Goal: Task Accomplishment & Management: Manage account settings

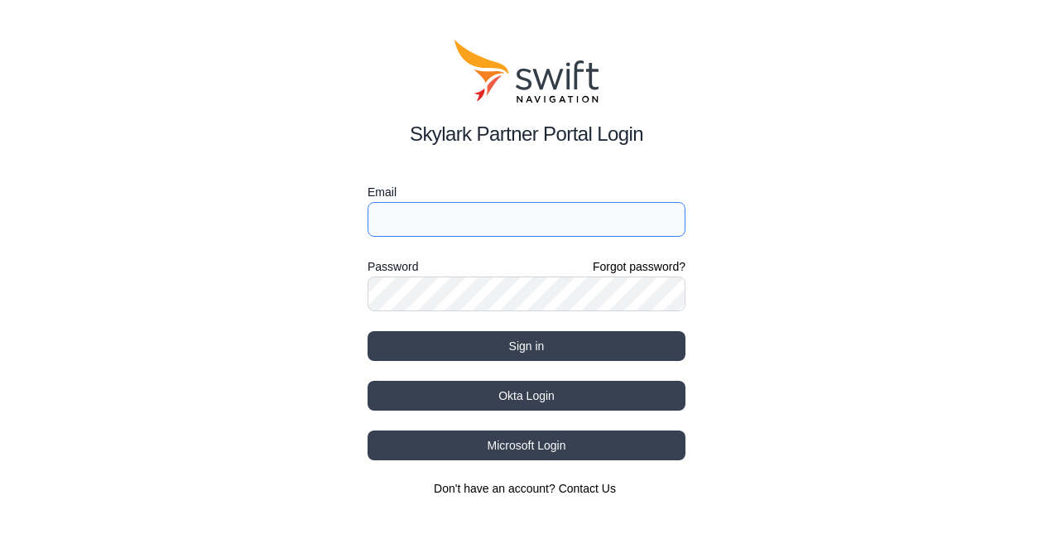
click at [604, 228] on input "Email" at bounding box center [526, 219] width 318 height 35
paste input "zebra_test"
type input "zebra_test"
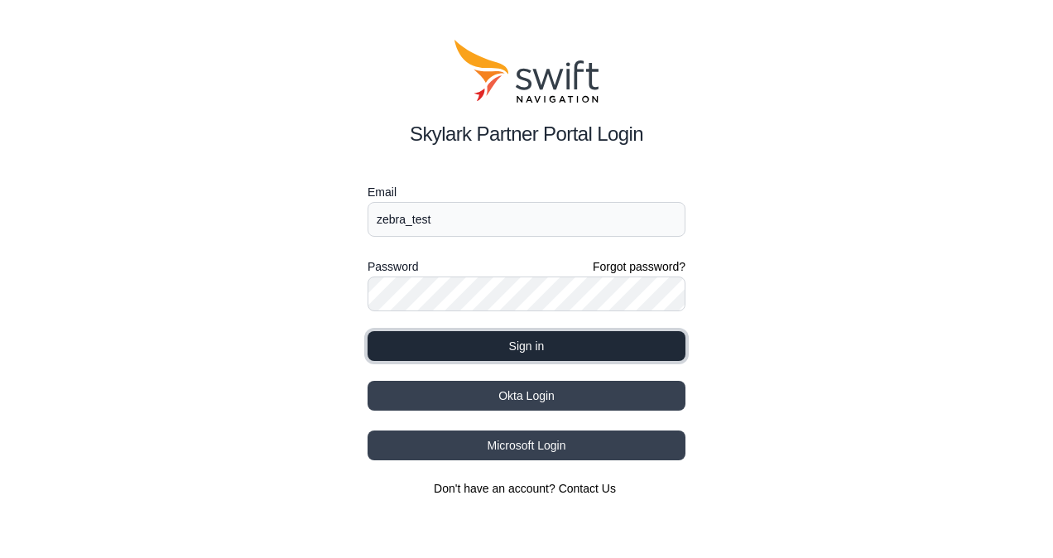
click at [482, 337] on button "Sign in" at bounding box center [526, 346] width 318 height 30
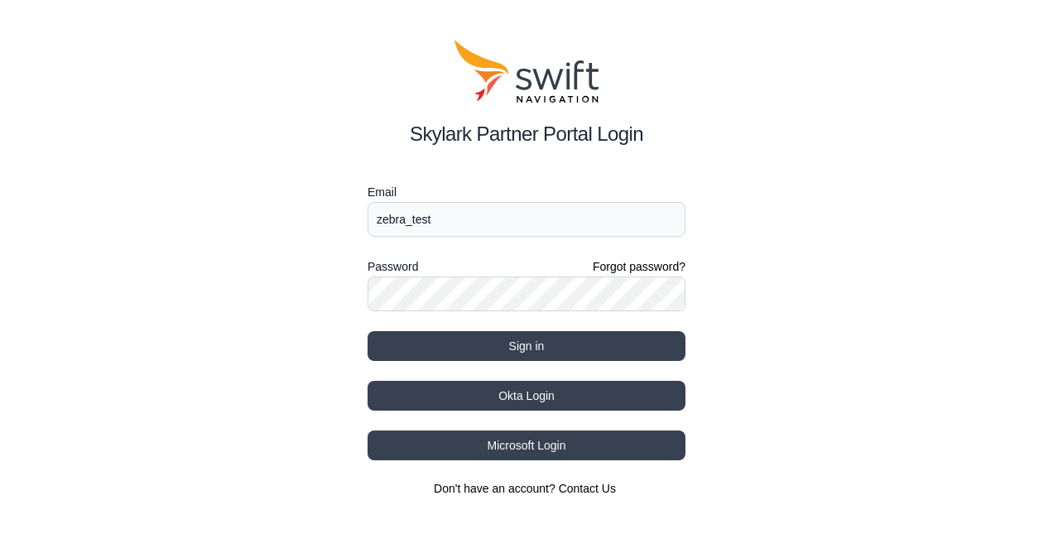
click at [858, 337] on div "Skylark Partner Portal Login Email zebra_test Password Forgot password? Sign in…" at bounding box center [526, 268] width 1053 height 536
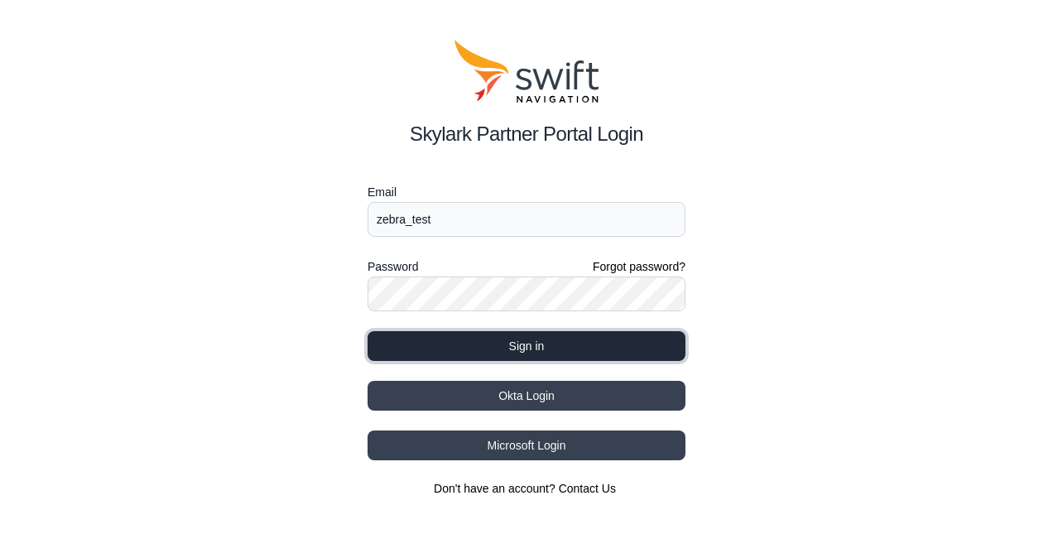
click at [531, 350] on button "Sign in" at bounding box center [526, 346] width 318 height 30
click at [561, 349] on button "Sign in" at bounding box center [526, 346] width 318 height 30
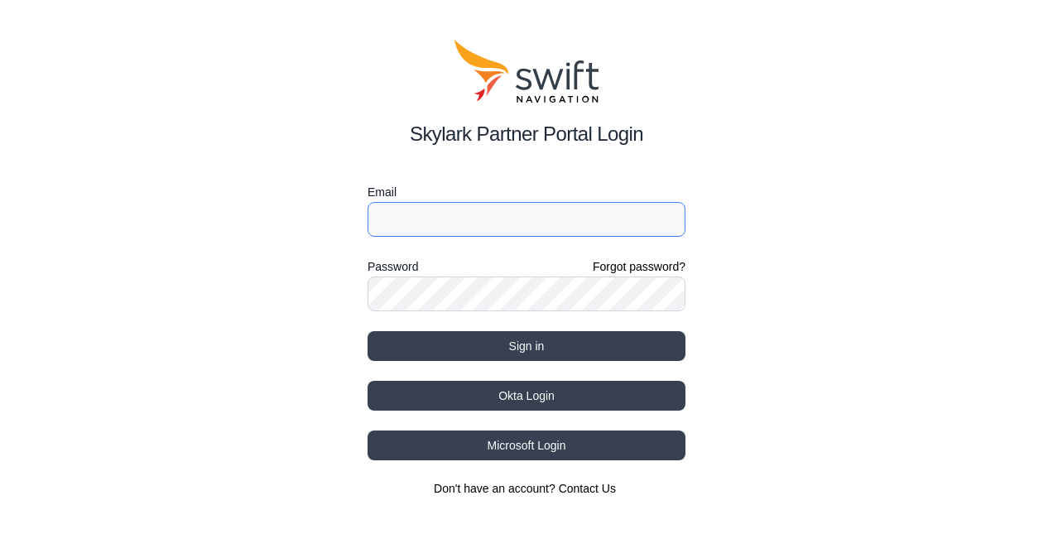
click at [482, 231] on input "Email" at bounding box center [526, 219] width 318 height 35
type input "dnsingh@zebra.com"
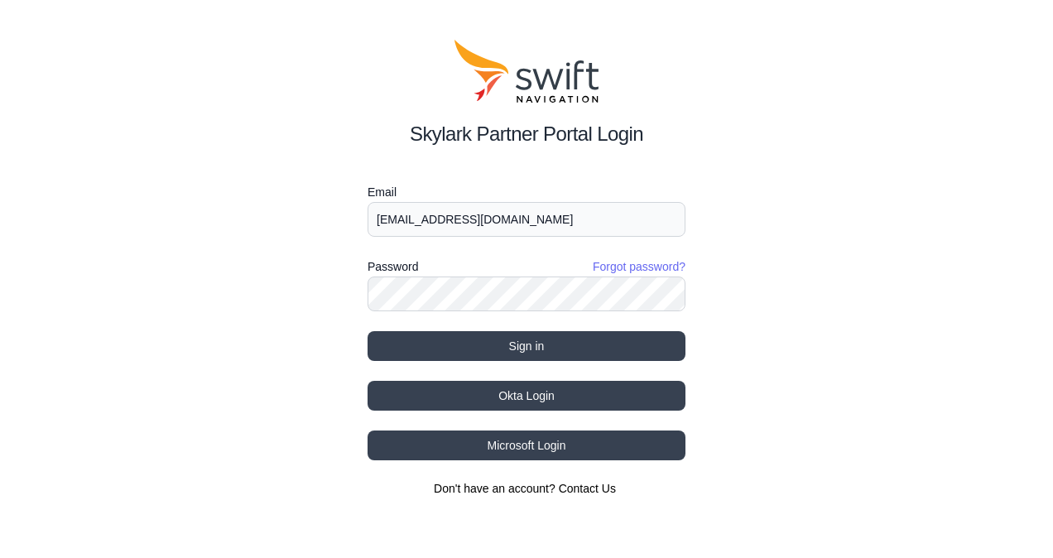
click at [619, 266] on link "Forgot password?" at bounding box center [639, 266] width 93 height 17
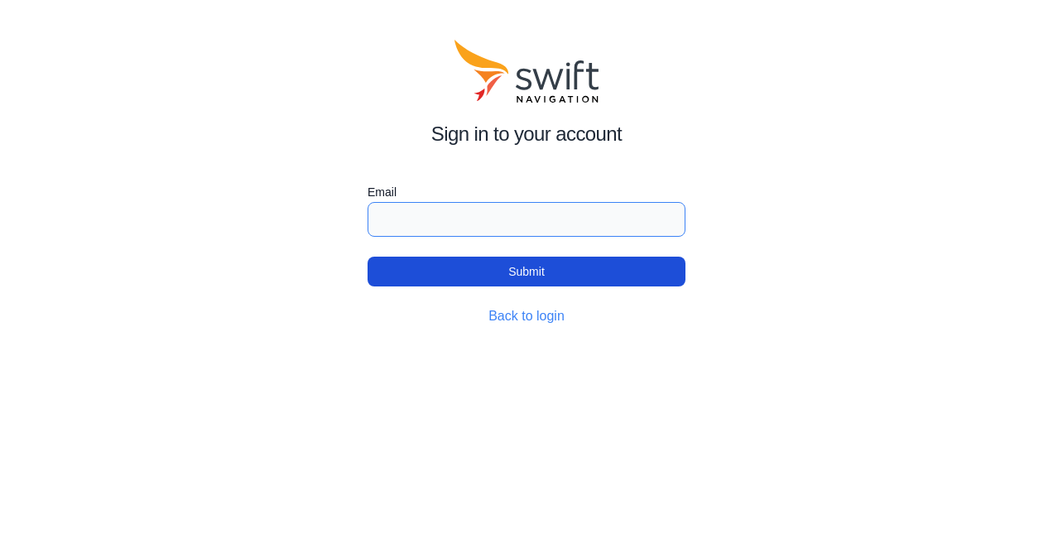
click at [460, 212] on input "Email" at bounding box center [526, 219] width 318 height 35
type input "dnsingh@zebra.com"
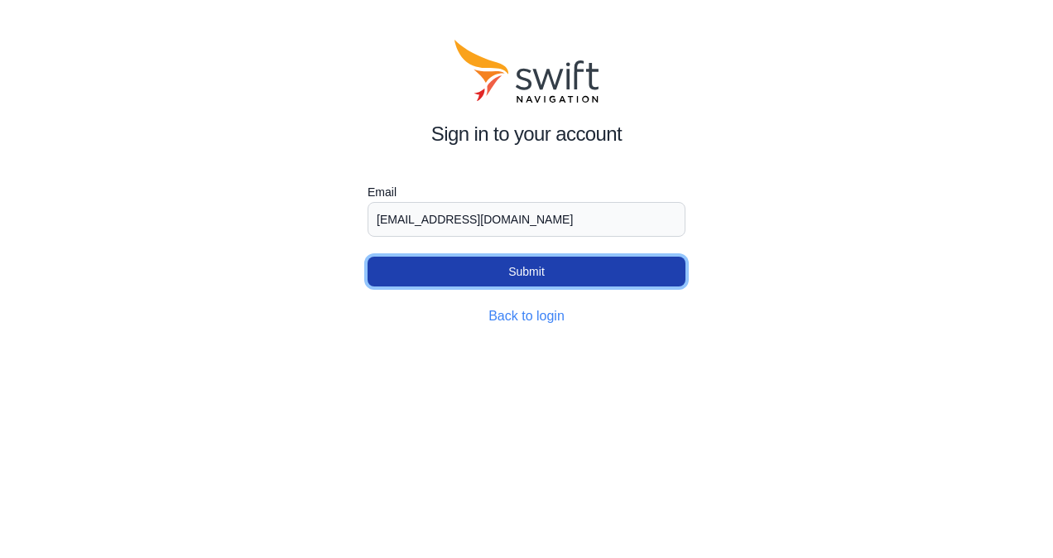
click at [533, 275] on button "Submit" at bounding box center [526, 272] width 318 height 30
click at [546, 270] on button "Submit" at bounding box center [526, 272] width 318 height 30
